Goal: Contribute content: Contribute content

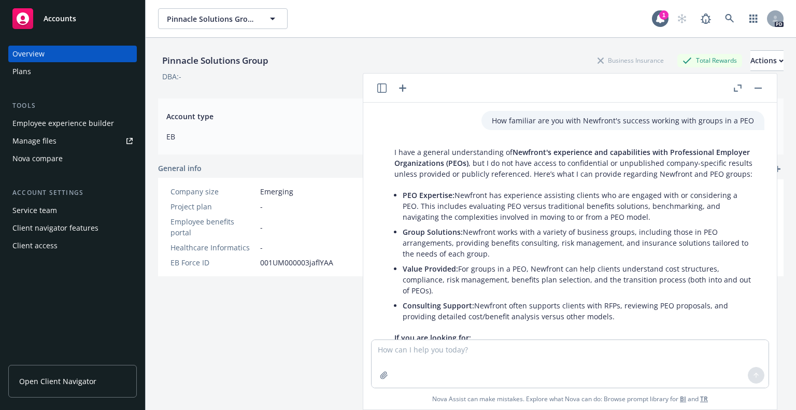
scroll to position [411, 0]
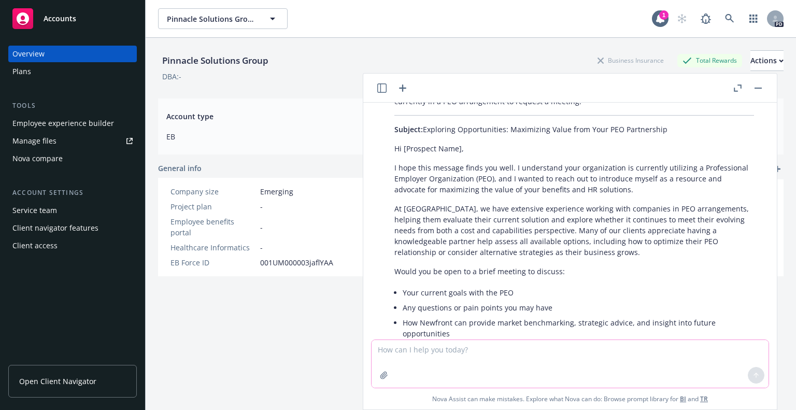
click at [412, 351] on textarea at bounding box center [570, 364] width 397 height 48
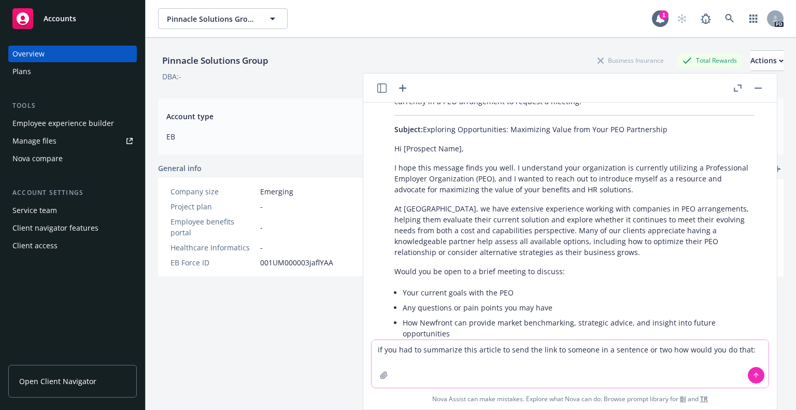
paste textarea "Lor ipsumdolo sit ametcons adipis elitse doeiu tempori utlabo etdol magn Aliqua…"
type textarea "lo ips dol si ametconseCte adipiscin eli seddoeiu tempor incidi utlab etdolor m…"
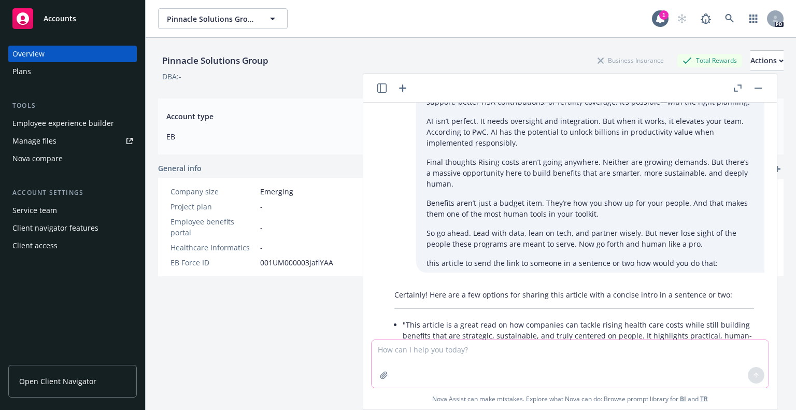
scroll to position [2286, 0]
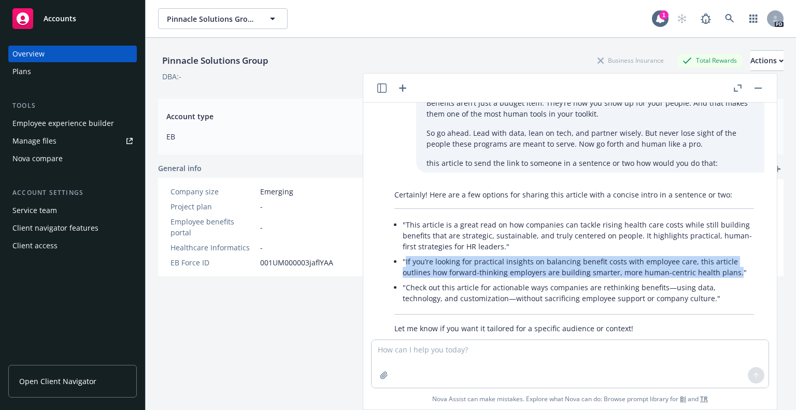
drag, startPoint x: 405, startPoint y: 241, endPoint x: 731, endPoint y: 248, distance: 326.0
click at [731, 254] on li ""If you’re looking for practical insights on balancing benefit costs with emplo…" at bounding box center [578, 267] width 351 height 26
copy li "If you’re looking for practical insights on balancing benefit costs with employ…"
